Goal: Transaction & Acquisition: Subscribe to service/newsletter

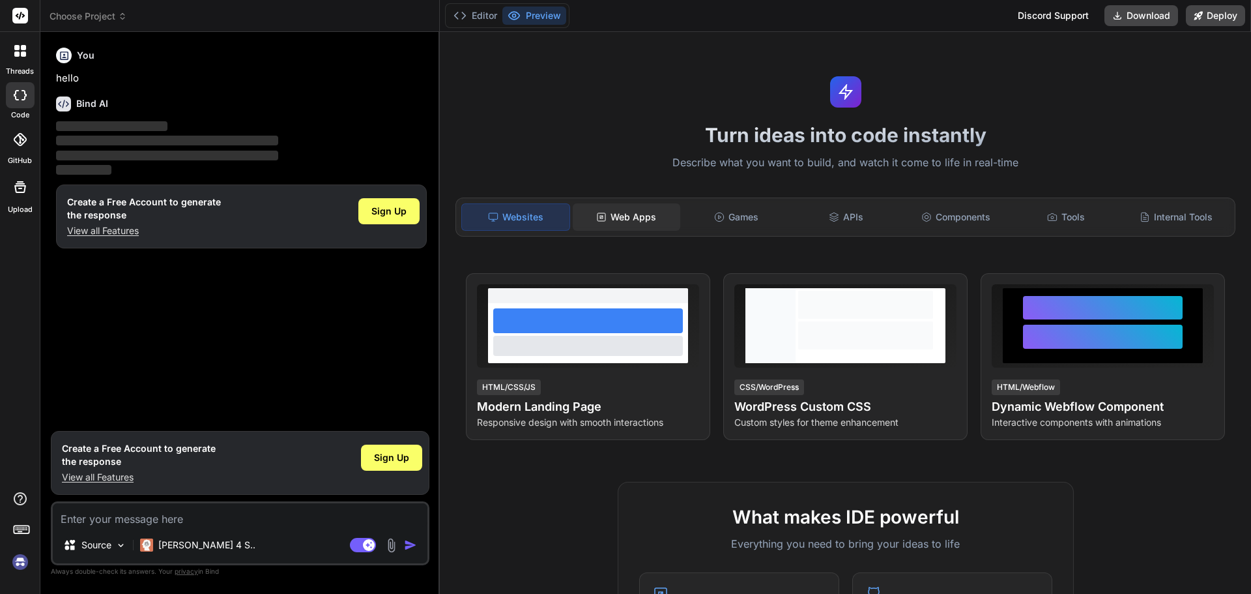
click at [612, 213] on div "Web Apps" at bounding box center [627, 216] width 108 height 27
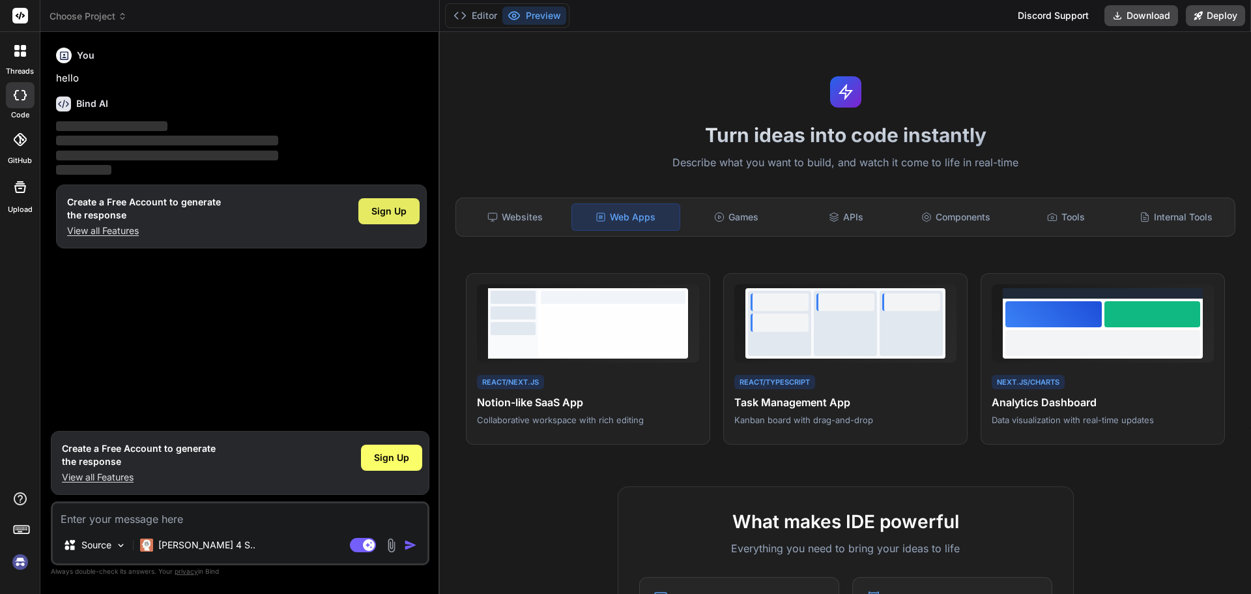
click at [415, 213] on div "Sign Up" at bounding box center [388, 211] width 61 height 26
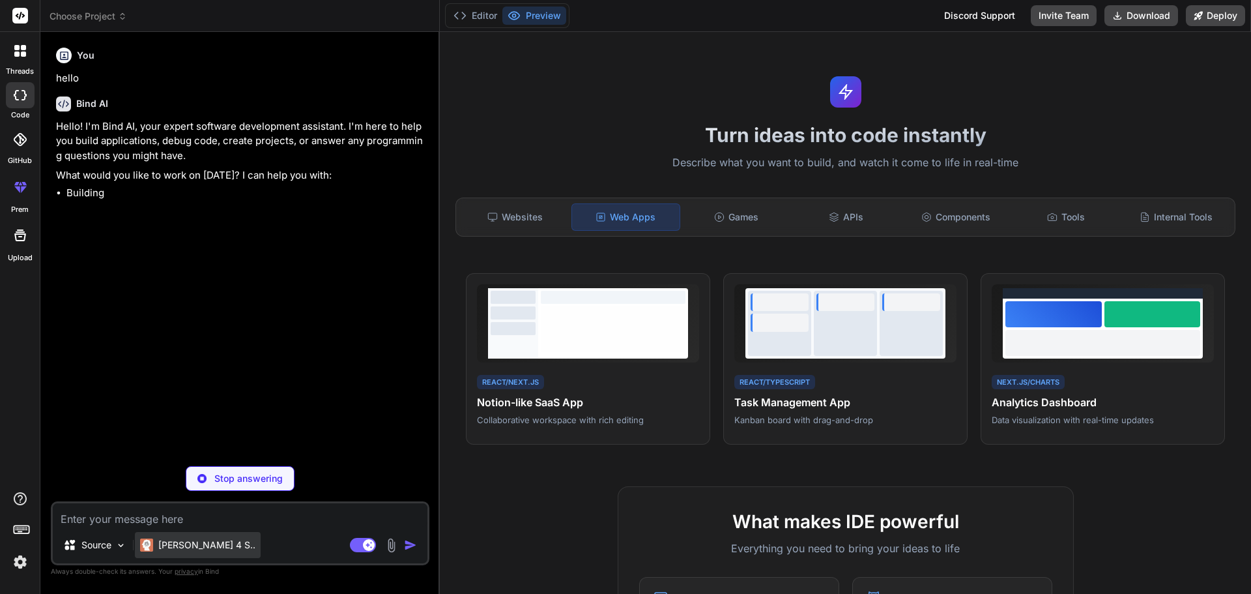
click at [175, 548] on p "[PERSON_NAME] 4 S.." at bounding box center [206, 544] width 97 height 13
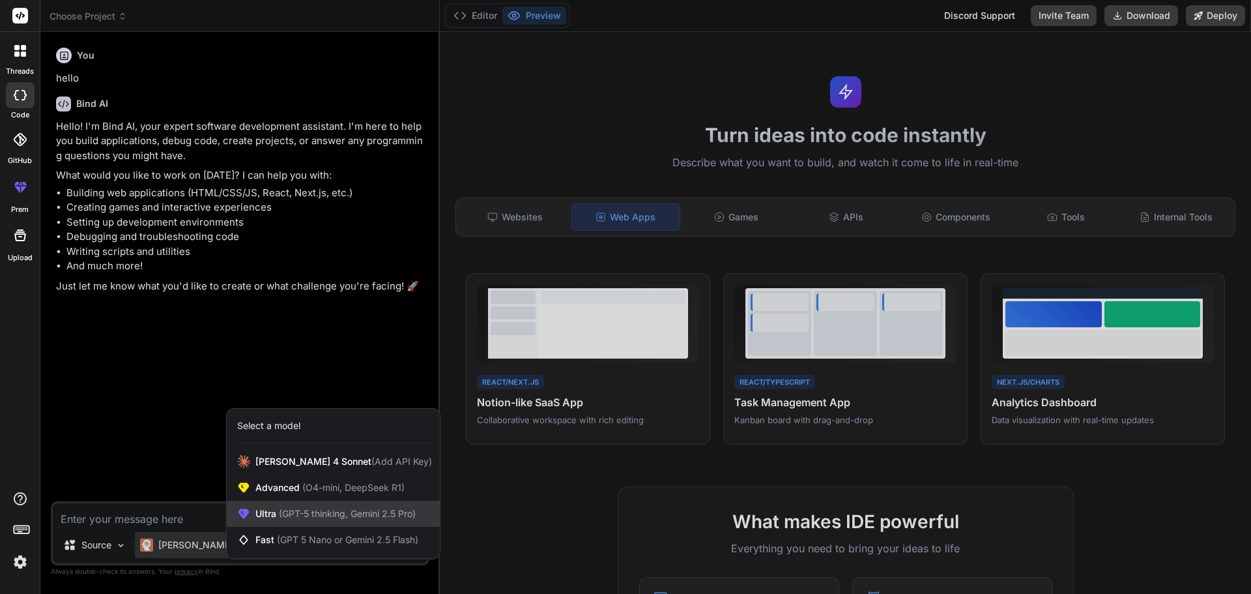
click at [328, 514] on span "(GPT-5 thinking, Gemini 2.5 Pro)" at bounding box center [345, 513] width 139 height 11
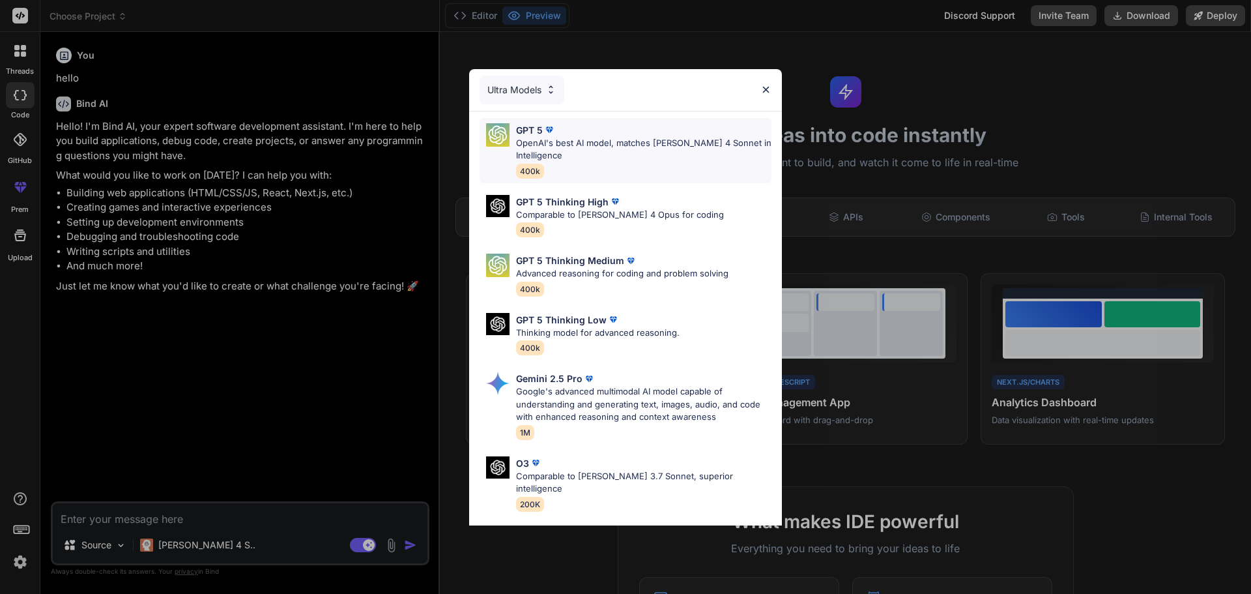
click at [607, 144] on p "OpenAI's best AI model, matches [PERSON_NAME] 4 Sonnet in Intelligence" at bounding box center [643, 149] width 255 height 25
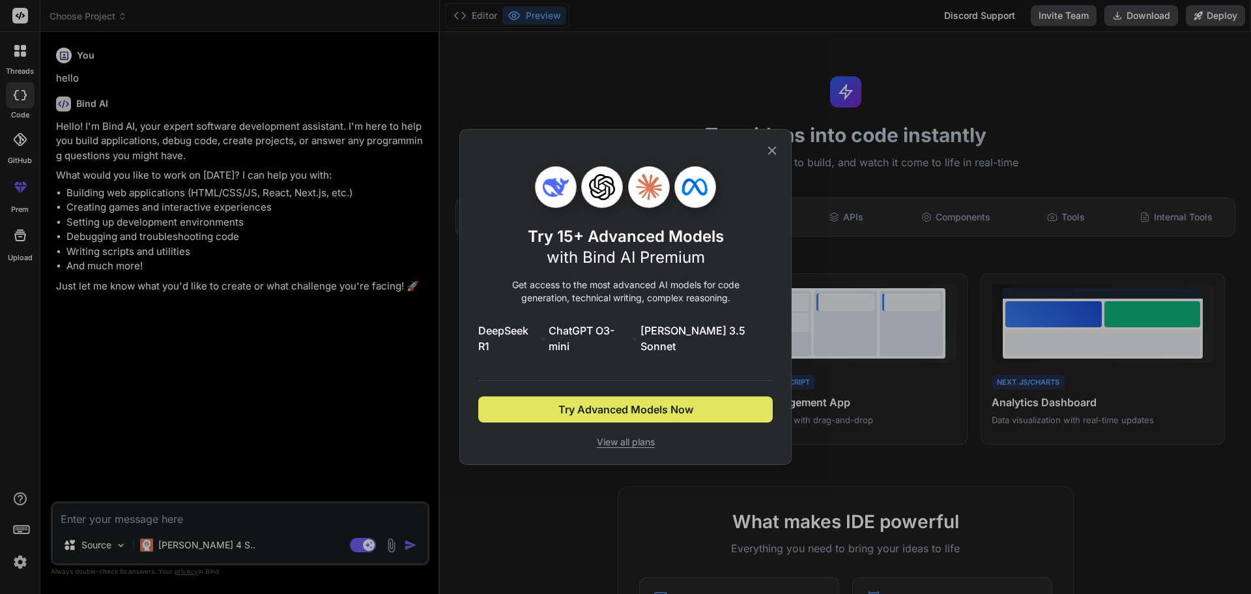
click at [624, 410] on button "Try Advanced Models Now" at bounding box center [625, 409] width 295 height 26
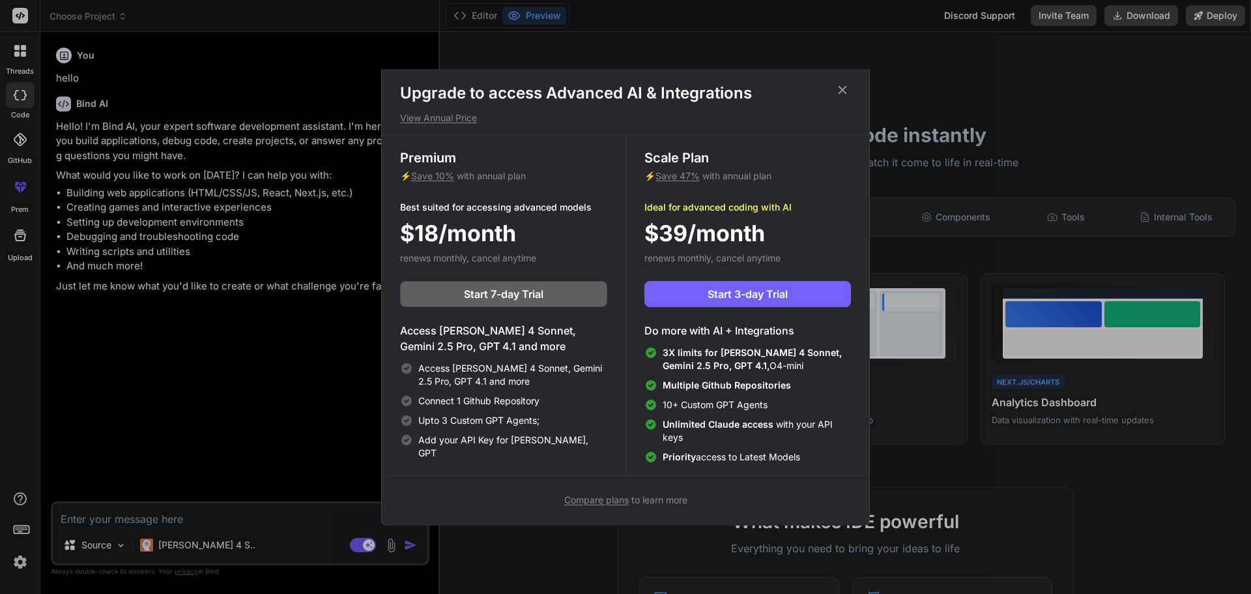
scroll to position [6, 0]
click at [527, 502] on div "Compare plans to learn more" at bounding box center [625, 499] width 487 height 16
click at [840, 96] on icon at bounding box center [842, 89] width 14 height 14
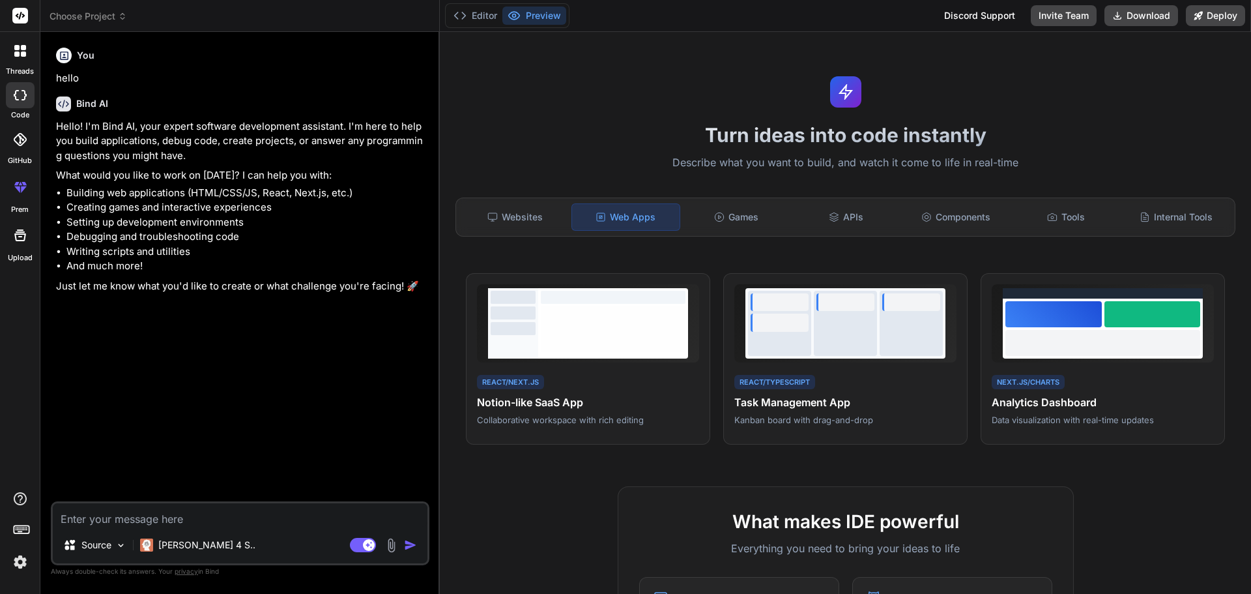
click at [25, 564] on img at bounding box center [20, 562] width 22 height 22
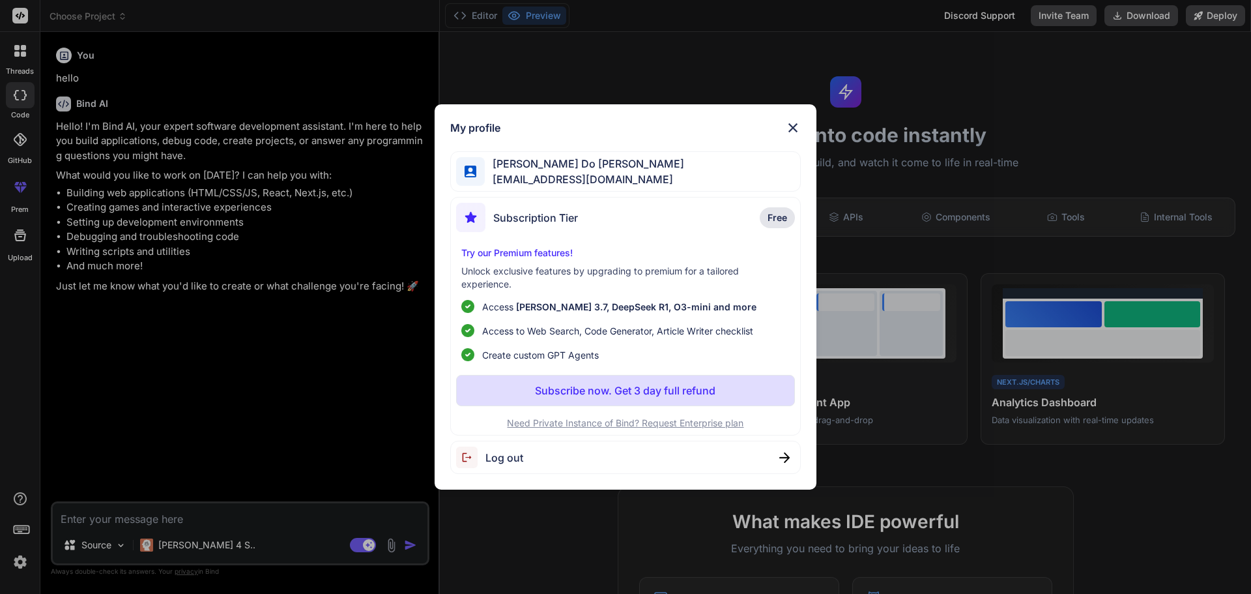
click at [796, 128] on img at bounding box center [793, 128] width 16 height 16
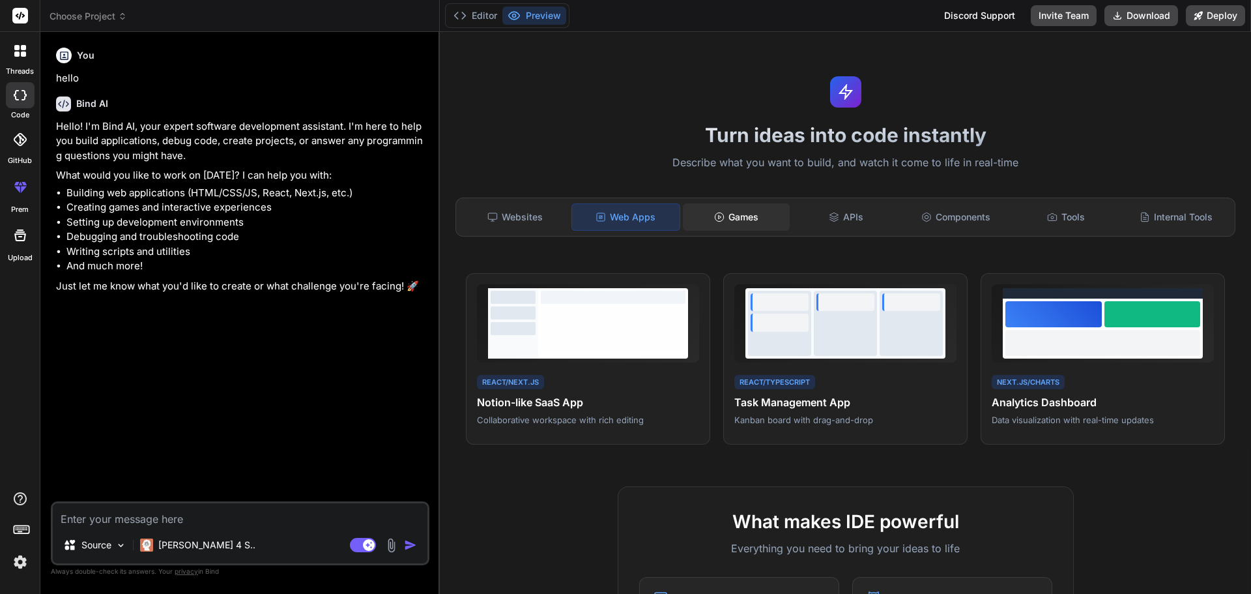
click at [713, 222] on div "Games" at bounding box center [737, 216] width 108 height 27
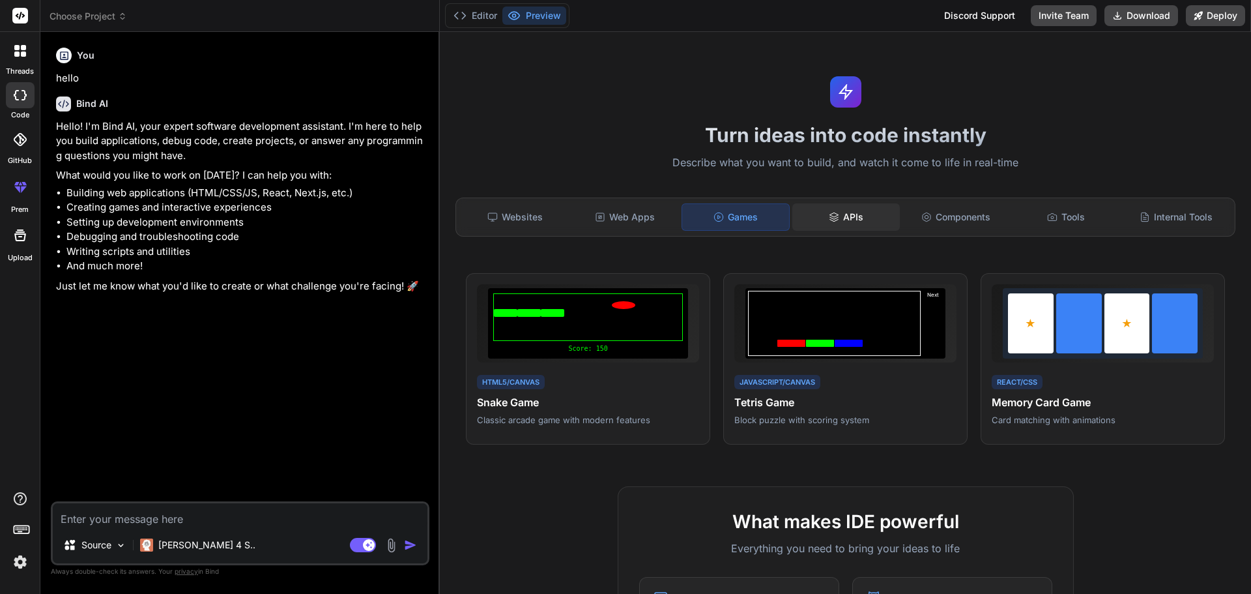
click at [850, 225] on div "APIs" at bounding box center [846, 216] width 108 height 27
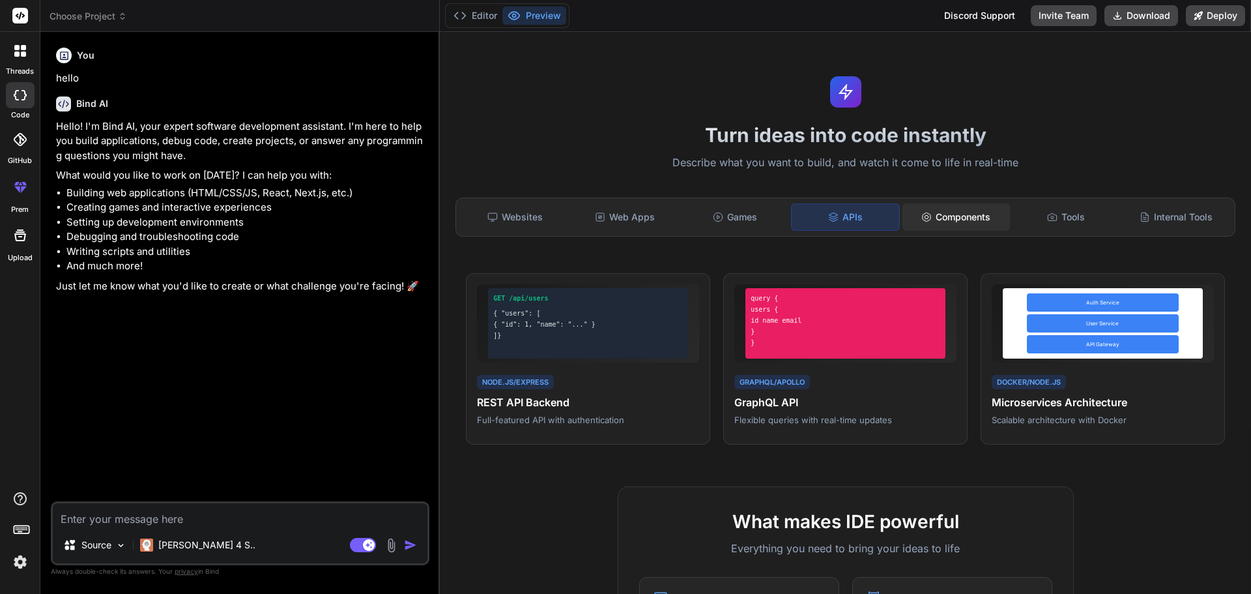
click at [972, 226] on div "Components" at bounding box center [956, 216] width 108 height 27
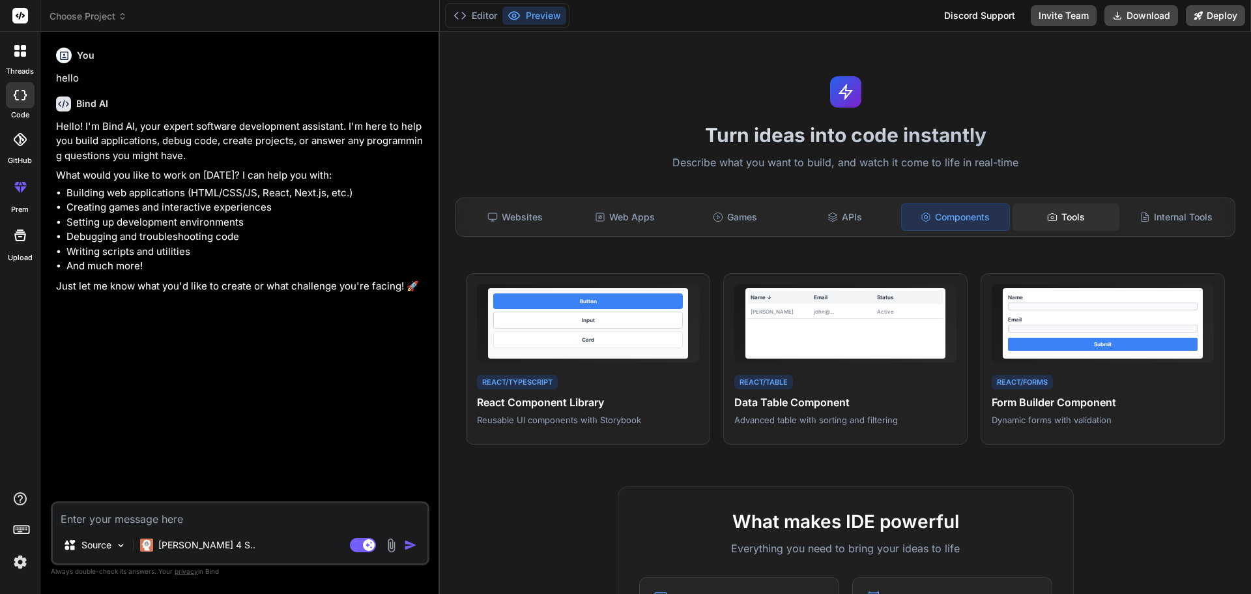
click at [1047, 217] on icon at bounding box center [1052, 217] width 10 height 10
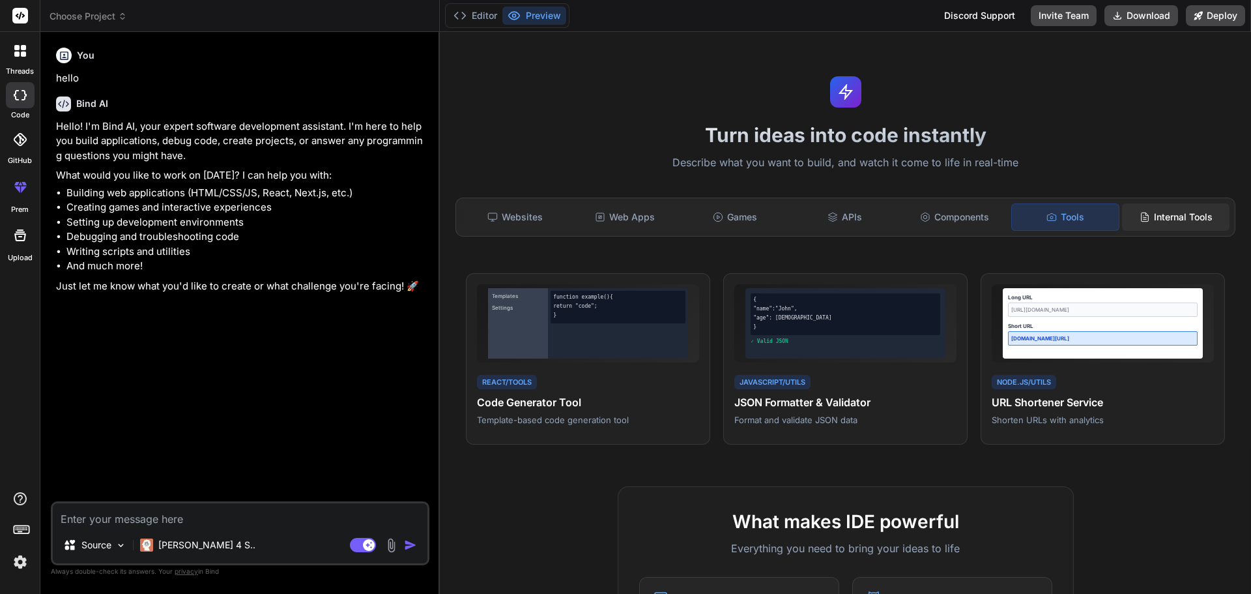
click at [1166, 220] on div "Internal Tools" at bounding box center [1176, 216] width 108 height 27
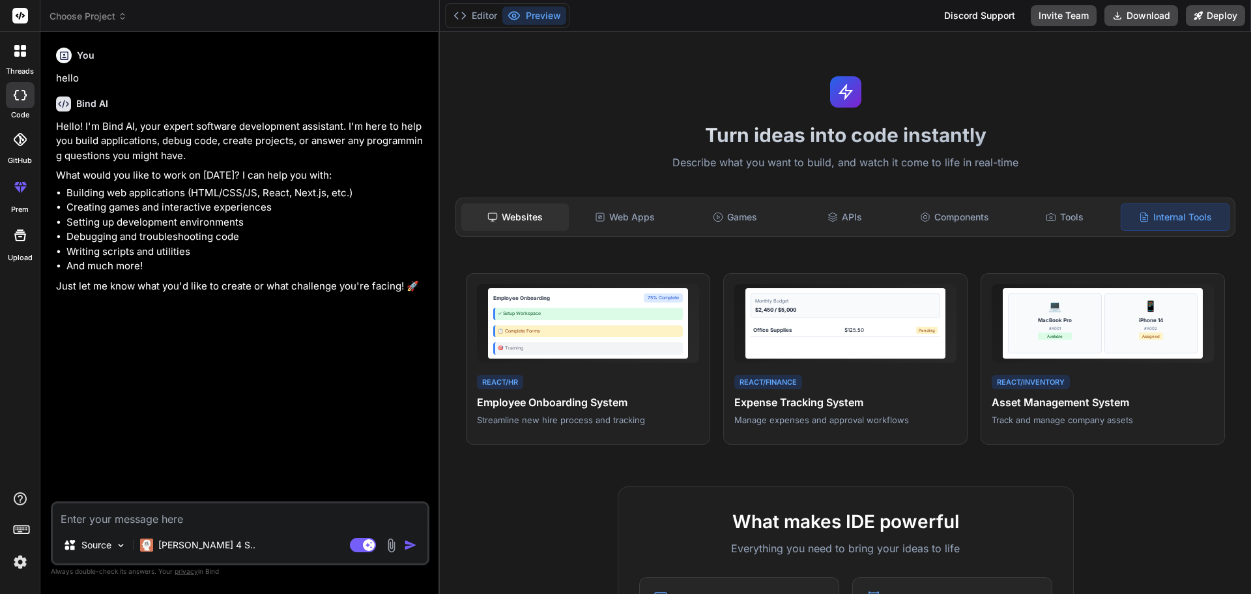
click at [535, 216] on div "Websites" at bounding box center [515, 216] width 108 height 27
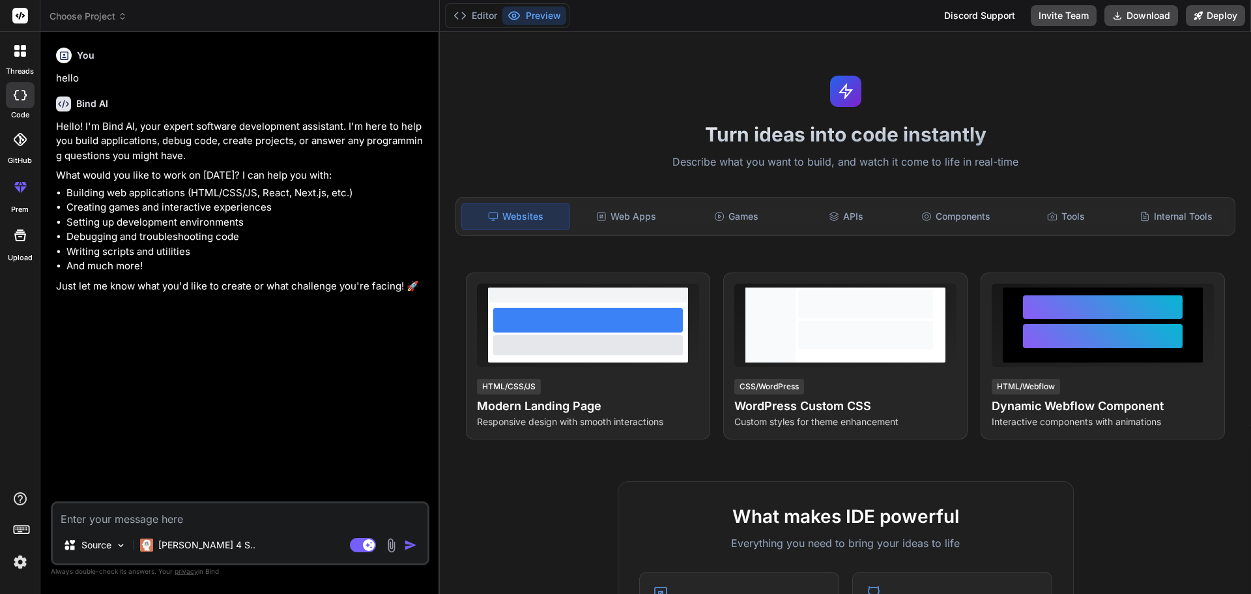
scroll to position [0, 0]
click at [647, 212] on div "Web Apps" at bounding box center [627, 216] width 108 height 27
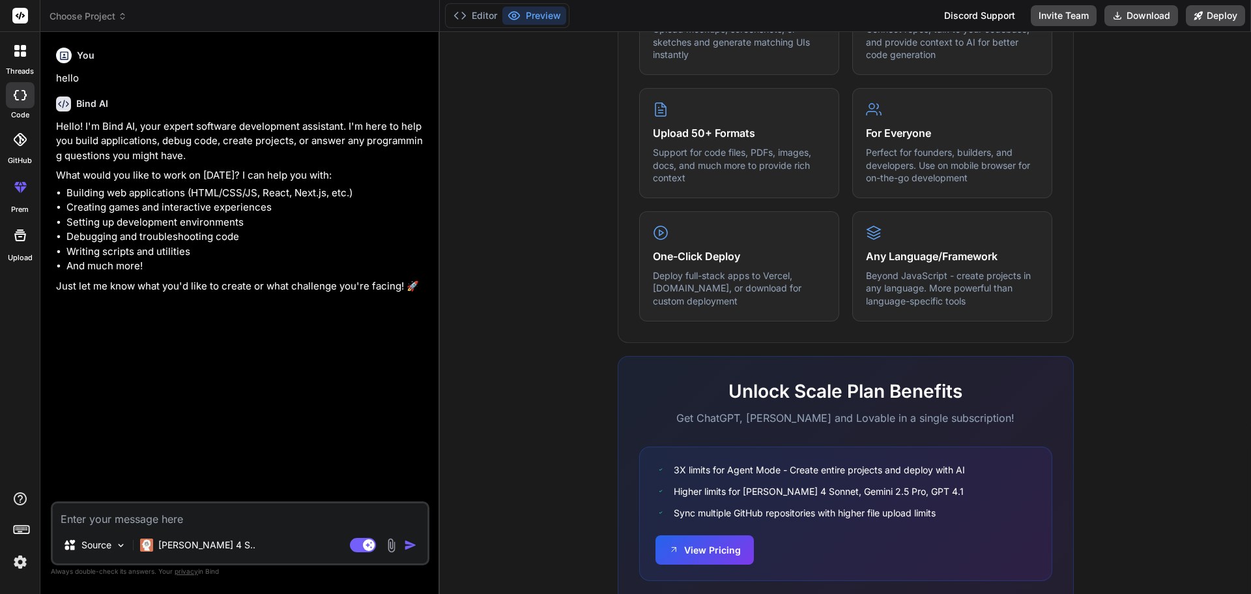
scroll to position [626, 0]
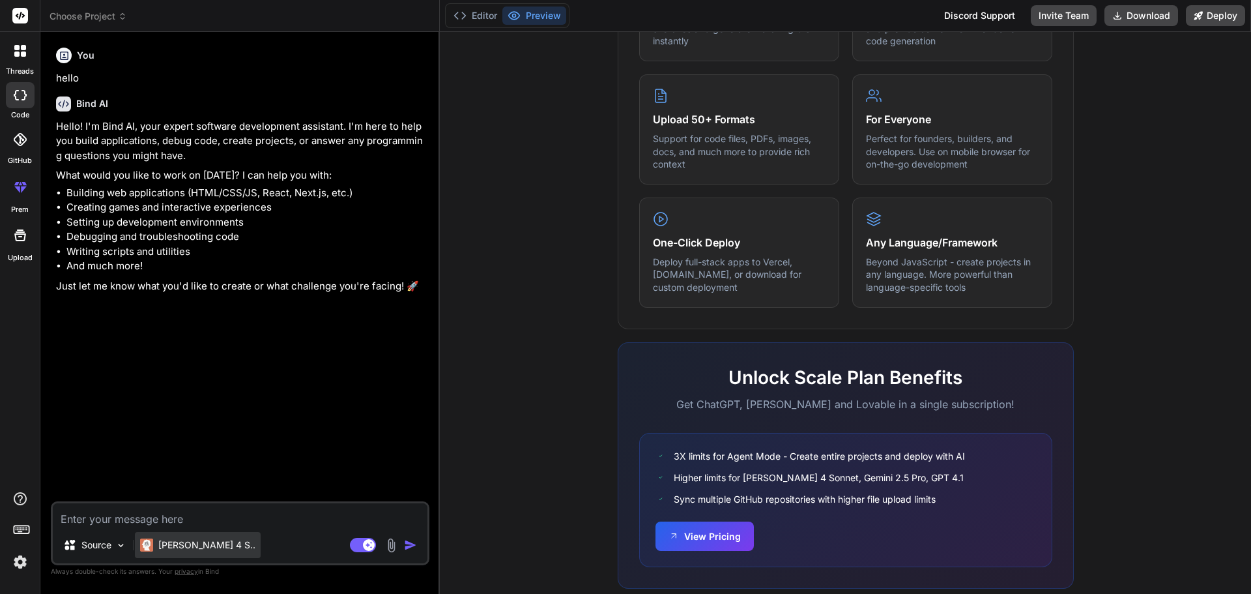
click at [175, 544] on p "[PERSON_NAME] 4 S.." at bounding box center [206, 544] width 97 height 13
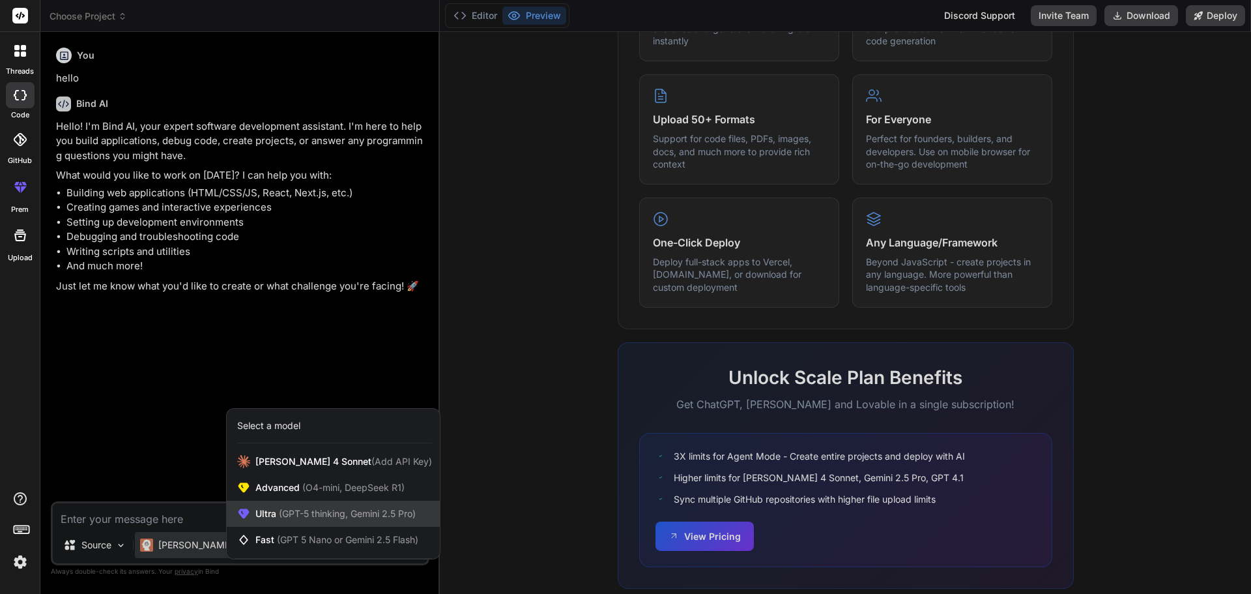
click at [356, 518] on span "(GPT-5 thinking, Gemini 2.5 Pro)" at bounding box center [345, 513] width 139 height 11
type textarea "x"
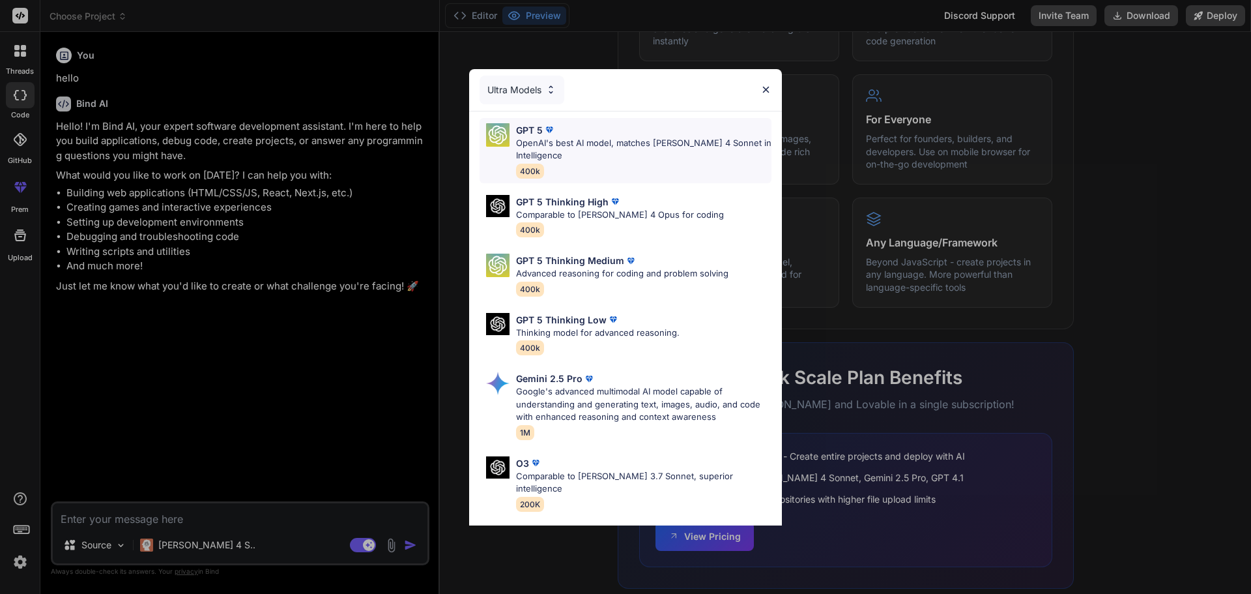
click at [677, 160] on p "OpenAI's best AI model, matches [PERSON_NAME] 4 Sonnet in Intelligence" at bounding box center [643, 149] width 255 height 25
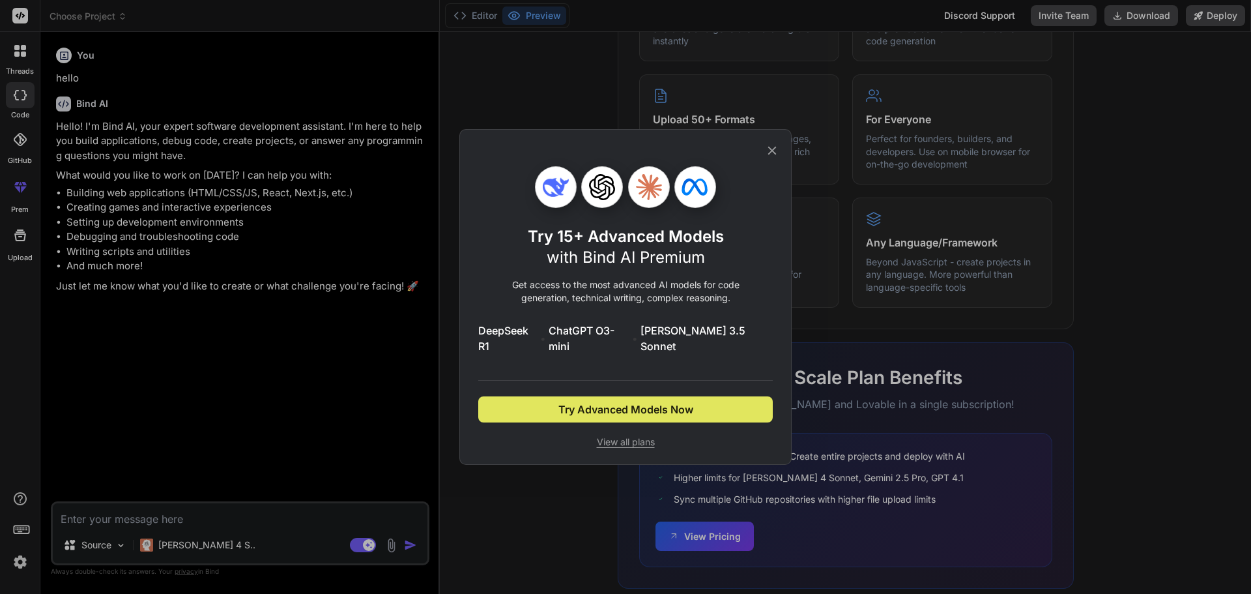
click at [620, 407] on span "Try Advanced Models Now" at bounding box center [625, 409] width 135 height 16
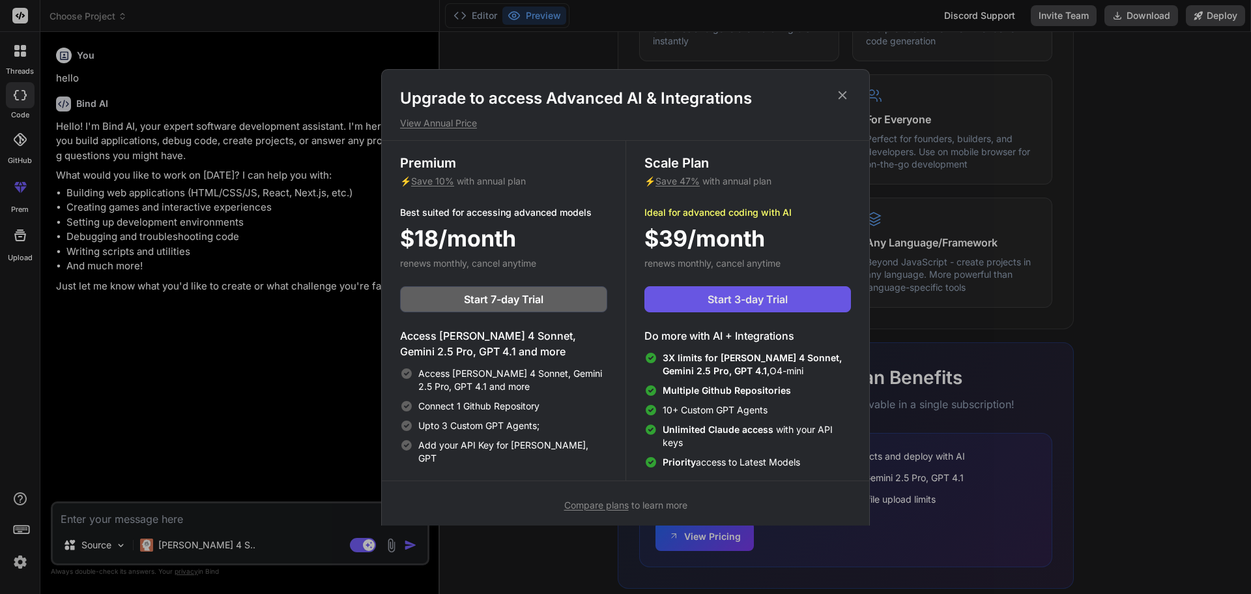
click at [713, 307] on button "Start 3-day Trial" at bounding box center [747, 299] width 207 height 26
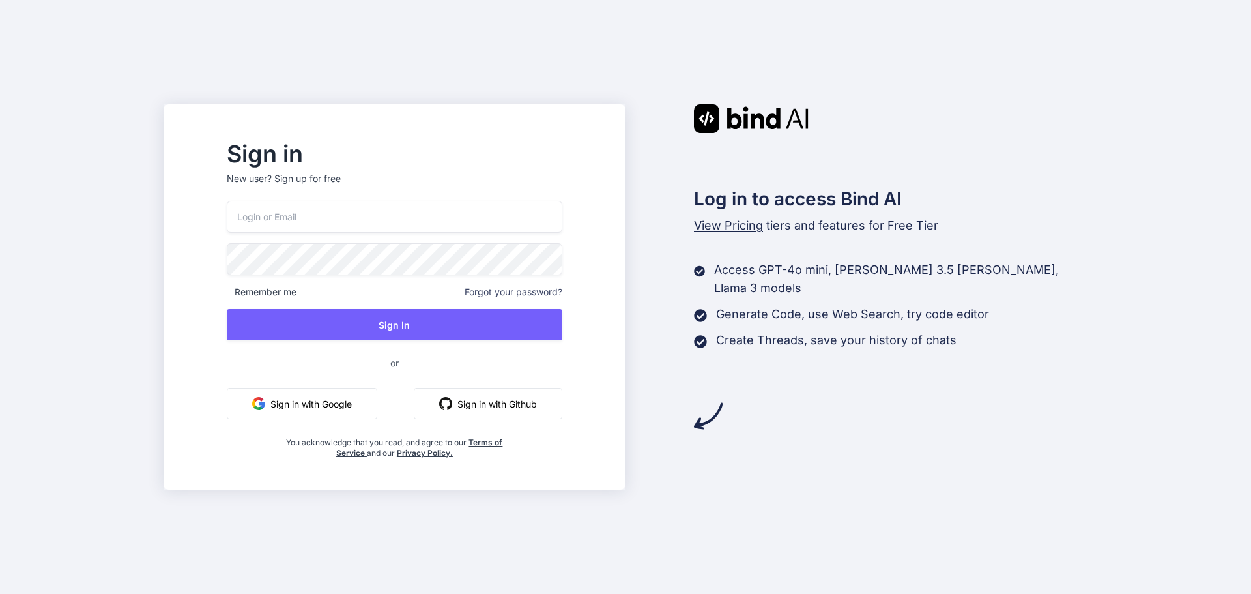
click at [345, 396] on button "Sign in with Google" at bounding box center [302, 403] width 151 height 31
